Goal: Find specific page/section: Find specific page/section

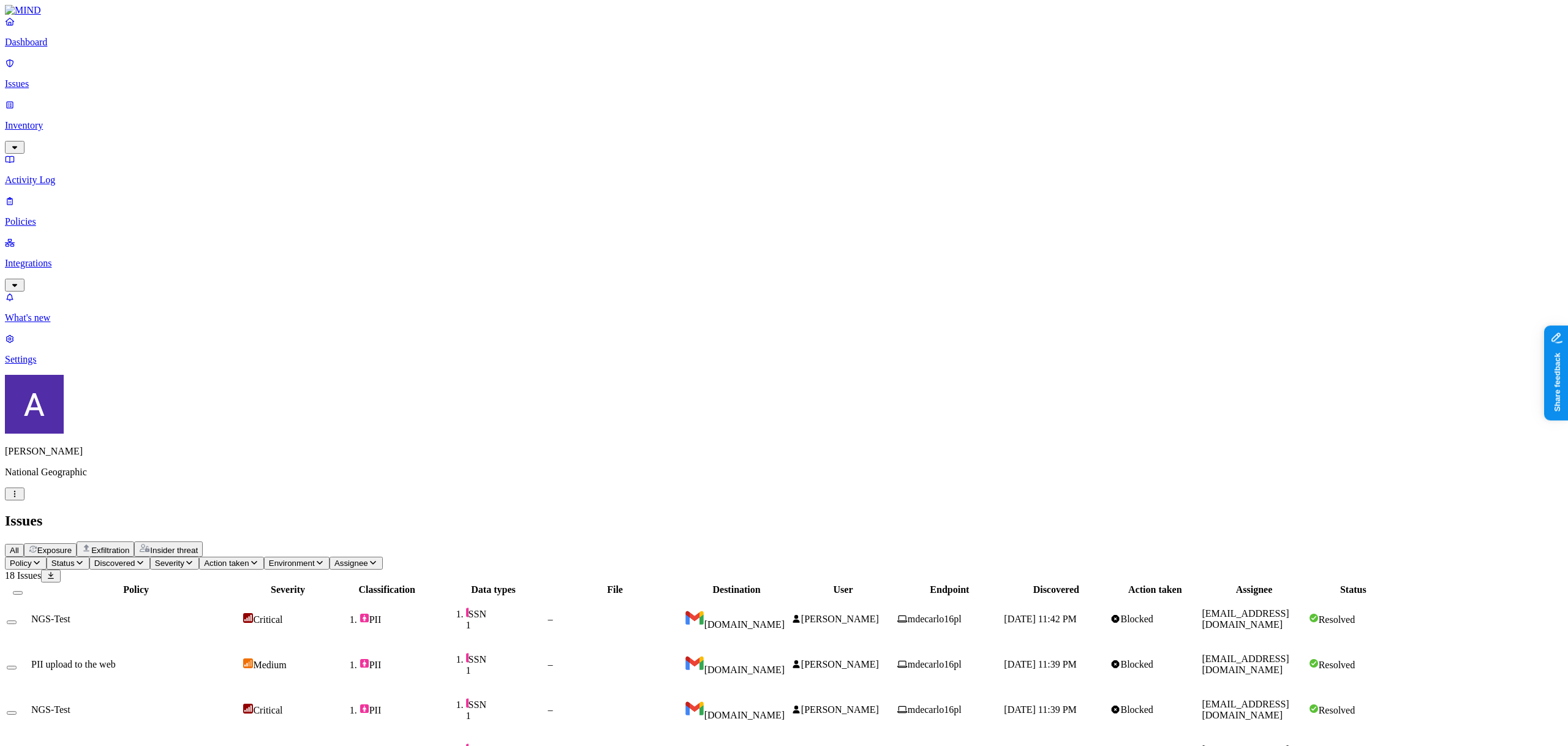
click at [109, 500] on div "Avigail Bronznick National Geographic" at bounding box center [784, 438] width 1559 height 125
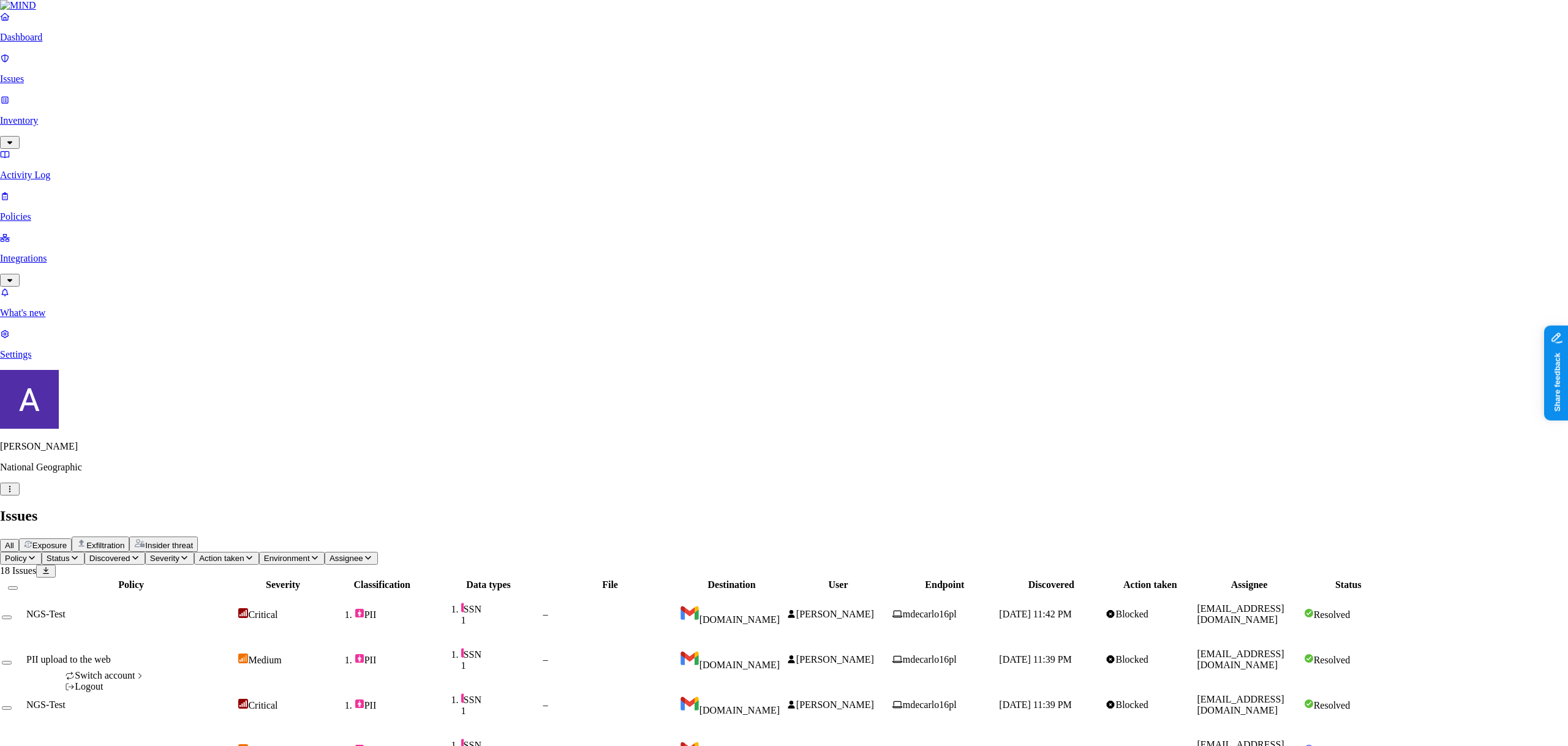
click at [110, 734] on html "Dashboard Issues Inventory Activity Log Policies Integrations What's new 1 Sett…" at bounding box center [784, 709] width 1568 height 1418
click at [190, 726] on span "Spirent" at bounding box center [180, 731] width 28 height 10
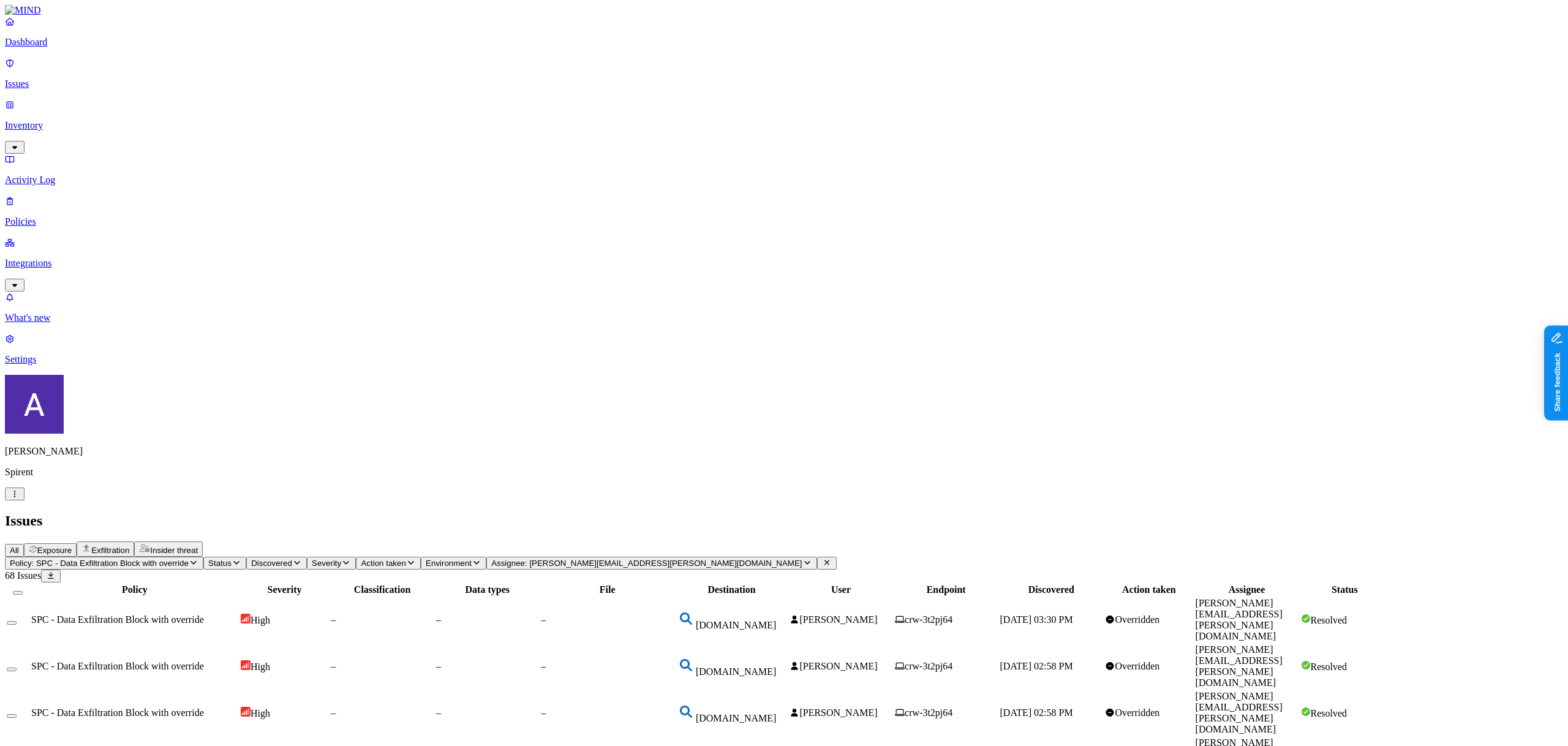
scroll to position [2, 0]
click at [204, 661] on span "SPC - Data Exfiltration Block with override" at bounding box center [117, 666] width 173 height 10
click at [434, 707] on div "–" at bounding box center [382, 712] width 103 height 11
click at [539, 745] on div "–" at bounding box center [487, 759] width 103 height 11
click at [434, 691] on td "–" at bounding box center [382, 713] width 104 height 45
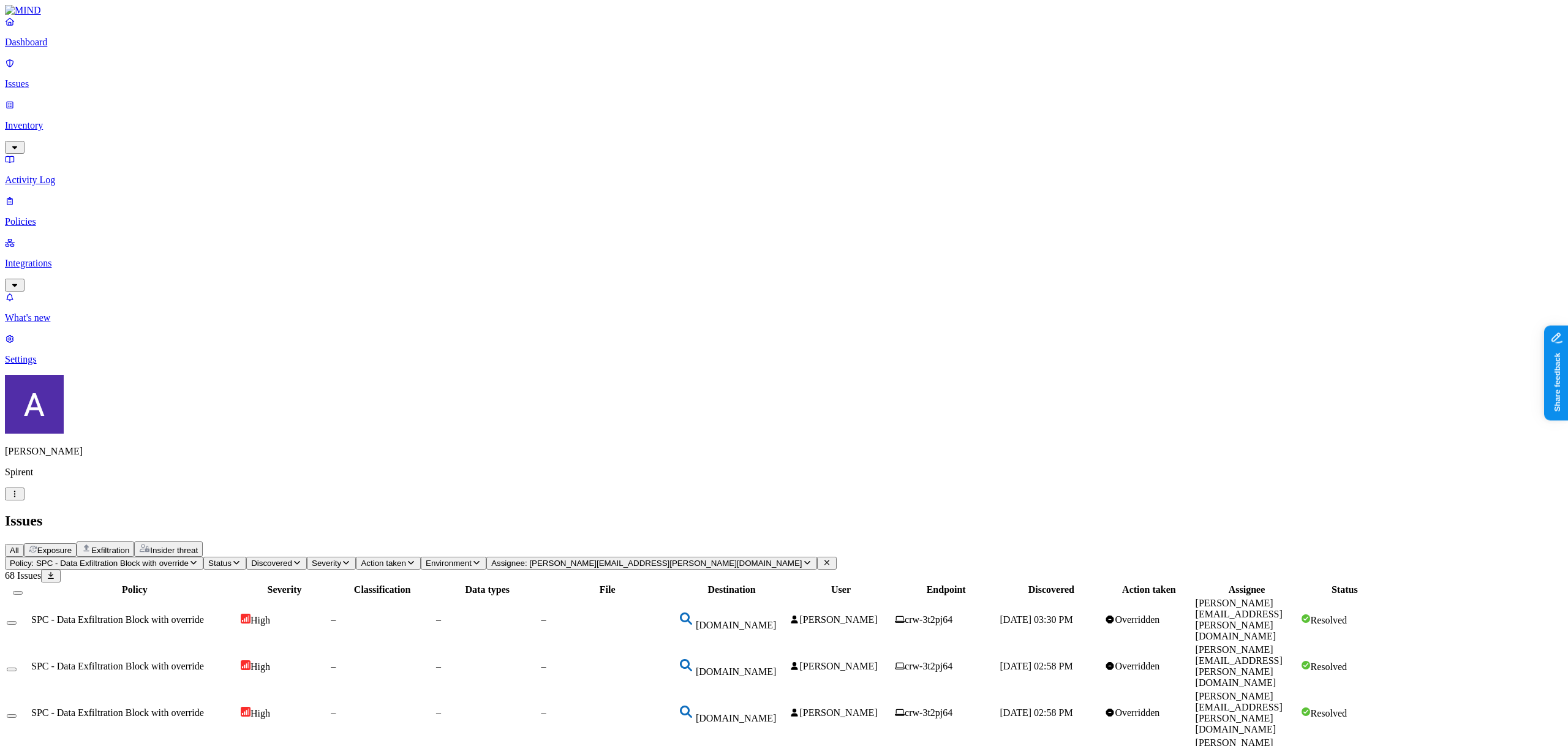
click at [434, 661] on div "–" at bounding box center [382, 666] width 103 height 11
